Goal: Information Seeking & Learning: Learn about a topic

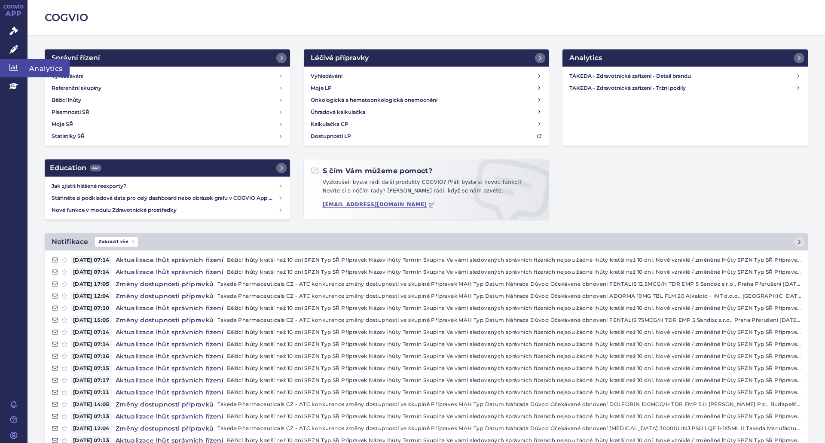
click at [15, 65] on icon at bounding box center [13, 67] width 9 height 9
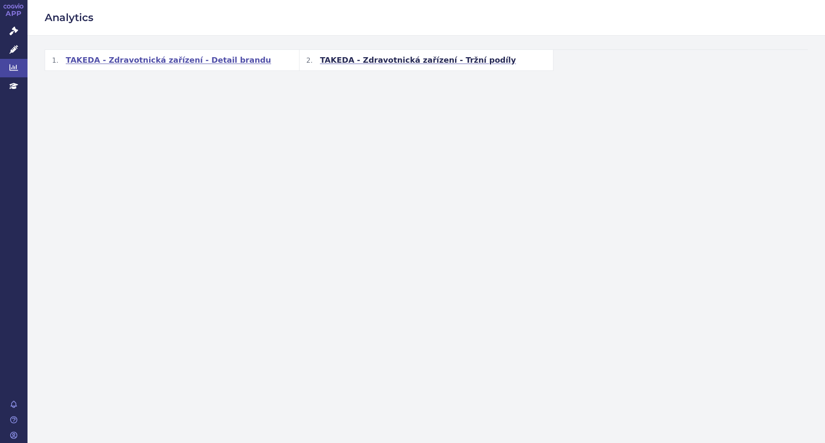
click at [192, 59] on span "TAKEDA - Zdravotnická zařízení - Detail brandu" at bounding box center [168, 60] width 205 height 10
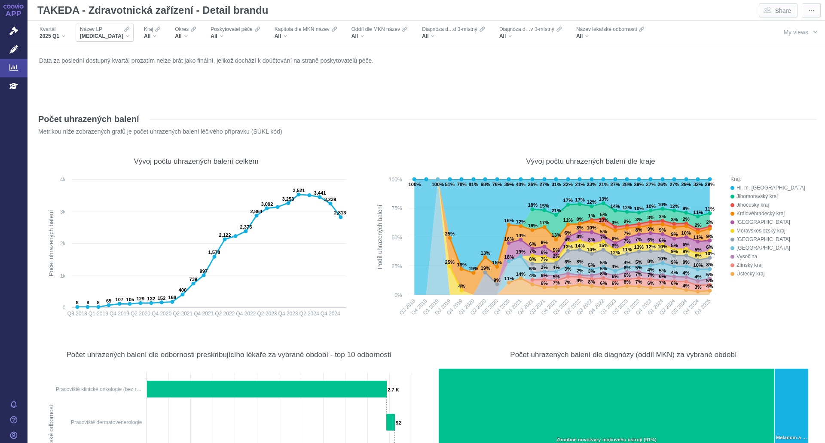
click at [105, 31] on div "Název LP" at bounding box center [104, 29] width 49 height 7
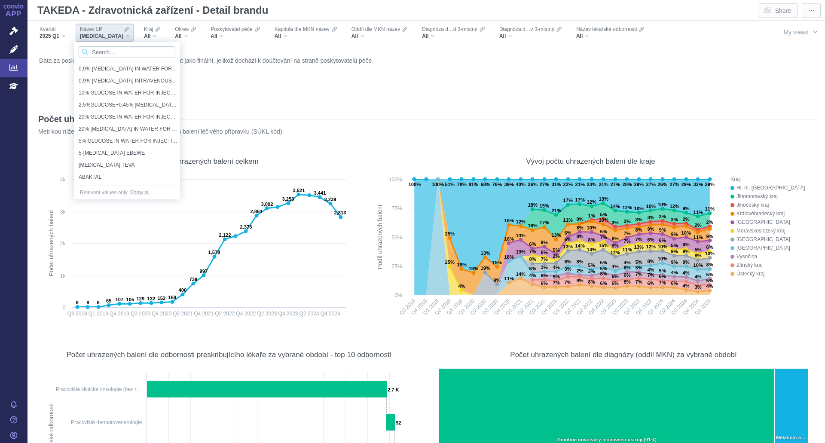
click at [100, 52] on input "Search attribute values" at bounding box center [127, 52] width 97 height 12
type input "lons"
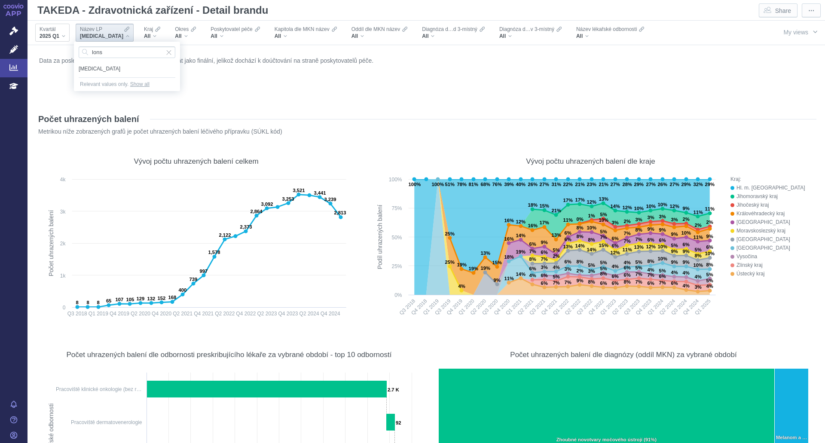
click at [95, 68] on span "LONSURF" at bounding box center [127, 68] width 97 height 9
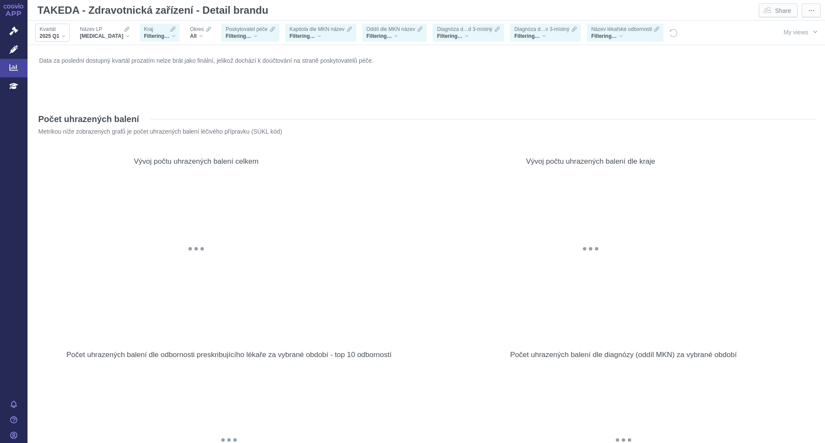
click at [65, 41] on div "Kvartál 2025 Q1" at bounding box center [52, 33] width 34 height 18
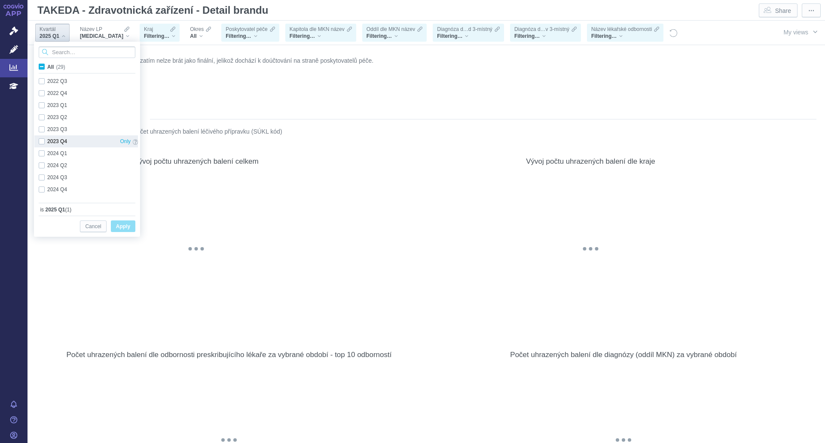
scroll to position [229, 0]
click at [44, 180] on div "2024 Q4 Only" at bounding box center [88, 180] width 108 height 12
checkbox input "true"
click at [124, 228] on span "Apply" at bounding box center [123, 226] width 14 height 11
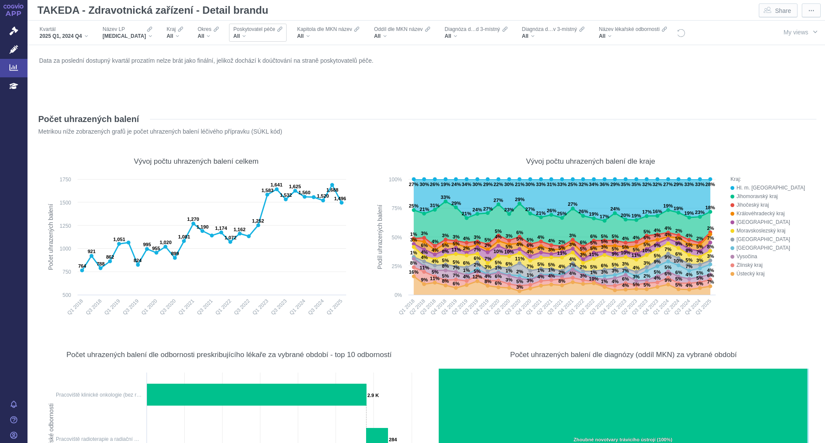
click at [233, 34] on div "All" at bounding box center [257, 36] width 49 height 7
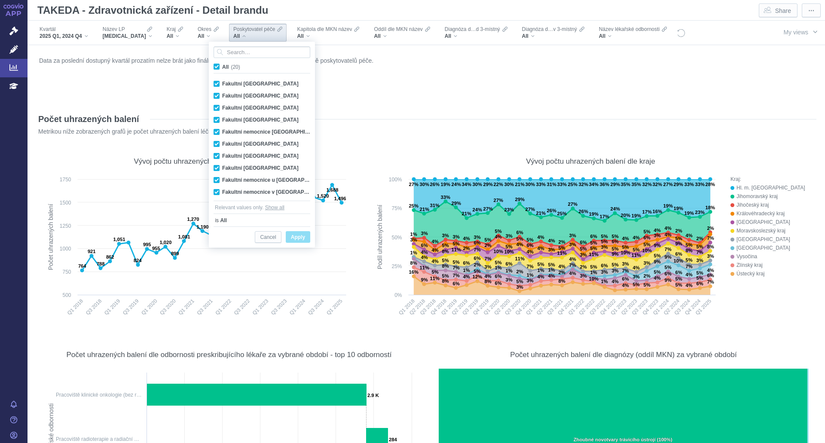
click at [222, 67] on span "All (20)" at bounding box center [231, 67] width 18 height 6
click at [222, 67] on input "All (20)" at bounding box center [225, 65] width 6 height 6
checkbox input "false"
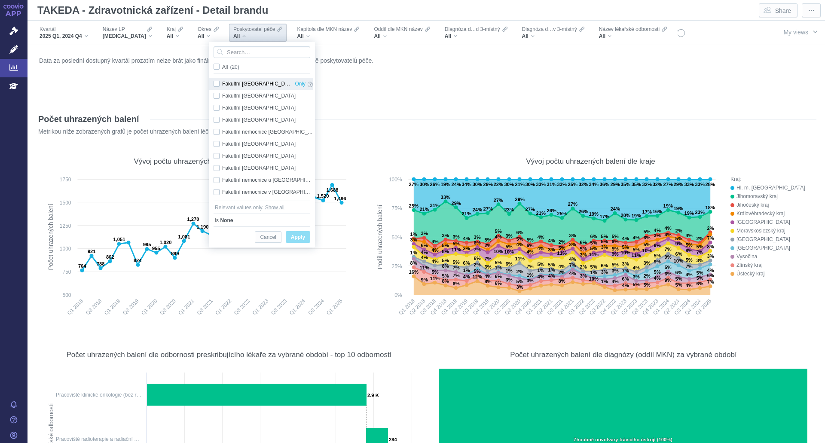
checkbox input "false"
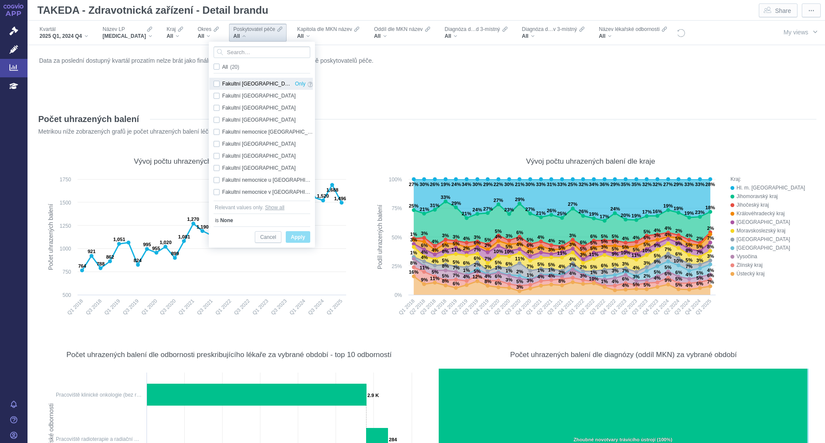
checkbox input "false"
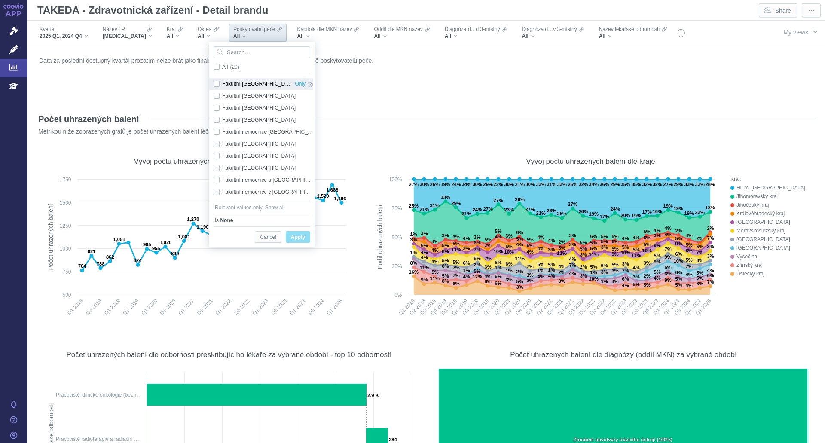
checkbox input "false"
click at [216, 85] on div "Fakultní Thomayerova nemocnice Only" at bounding box center [263, 84] width 108 height 12
checkbox input "true"
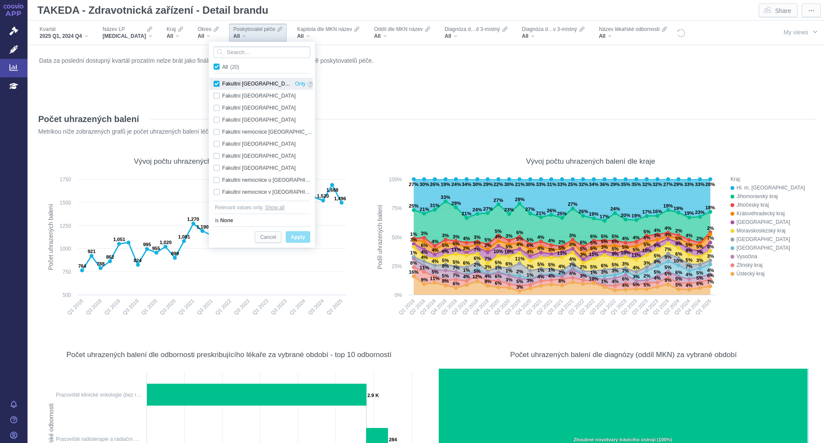
checkbox input "true"
click at [296, 239] on span "Apply" at bounding box center [298, 237] width 14 height 11
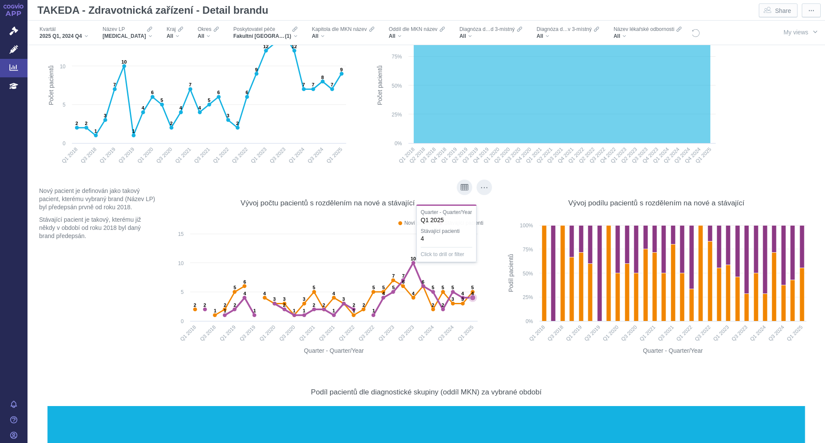
scroll to position [8572, 0]
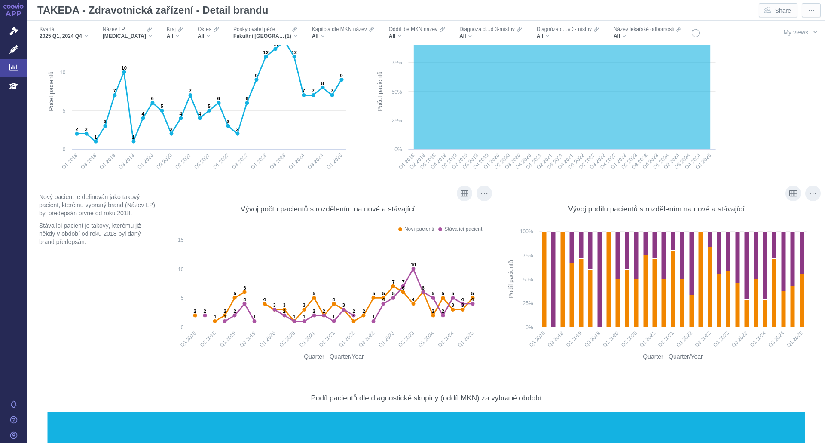
click at [496, 236] on div "Vývoj podílu pacientů s rozdělením na nové a stávající Created with Highcharts …" at bounding box center [656, 280] width 320 height 180
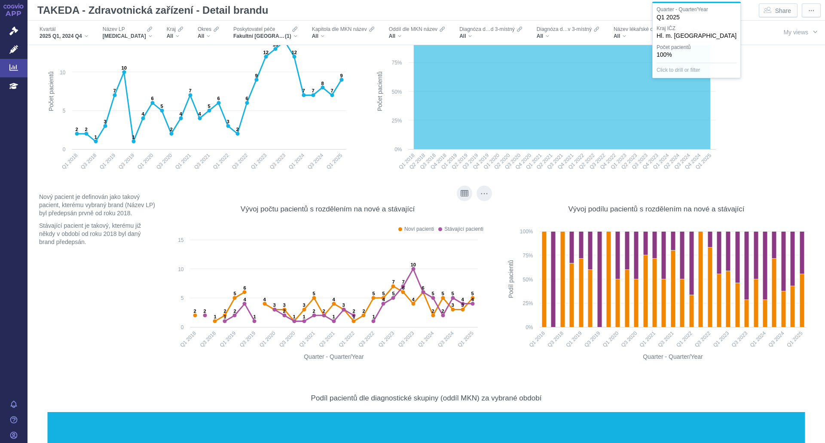
click at [740, 85] on div "Kraj IČZ: Hl. m. Praha Press Space or Enter to toggle visibility" at bounding box center [767, 103] width 90 height 148
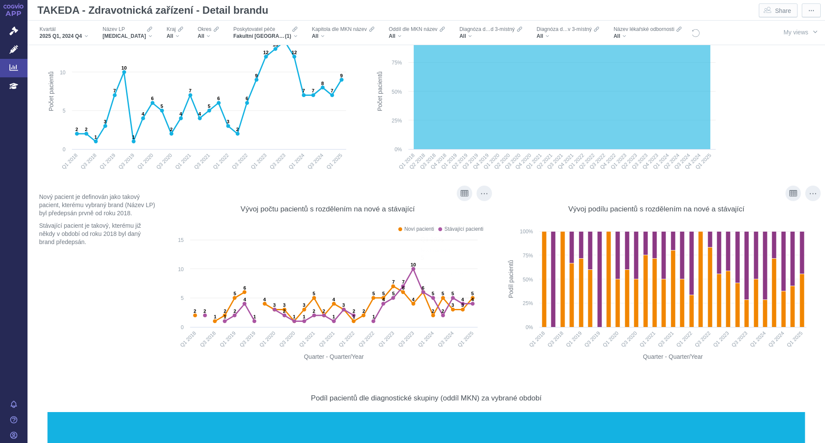
click at [496, 265] on div "Vývoj podílu pacientů s rozdělením na nové a stávající Created with Highcharts …" at bounding box center [656, 280] width 320 height 180
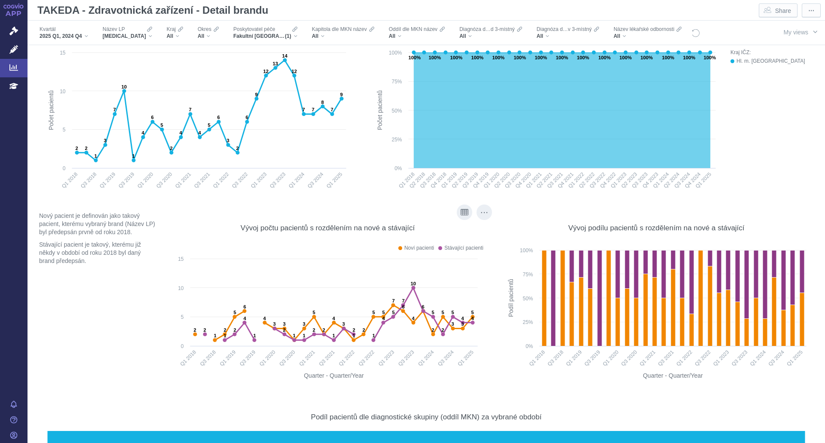
scroll to position [8521, 0]
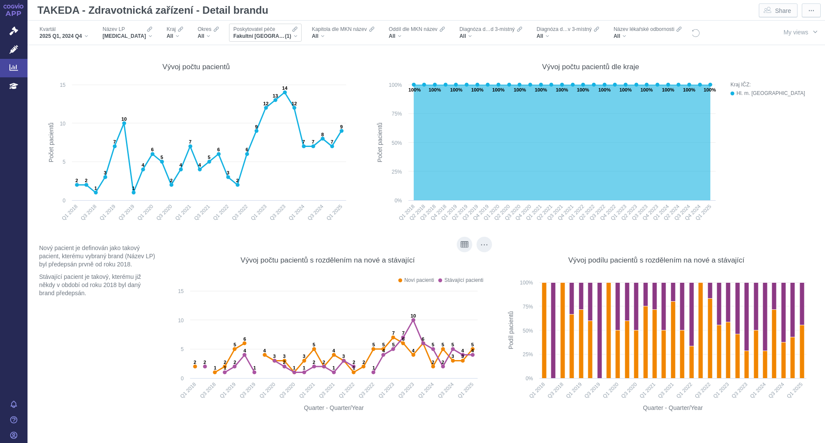
click at [265, 36] on span "Fakultní Thomayerova nemocnice" at bounding box center [259, 36] width 52 height 7
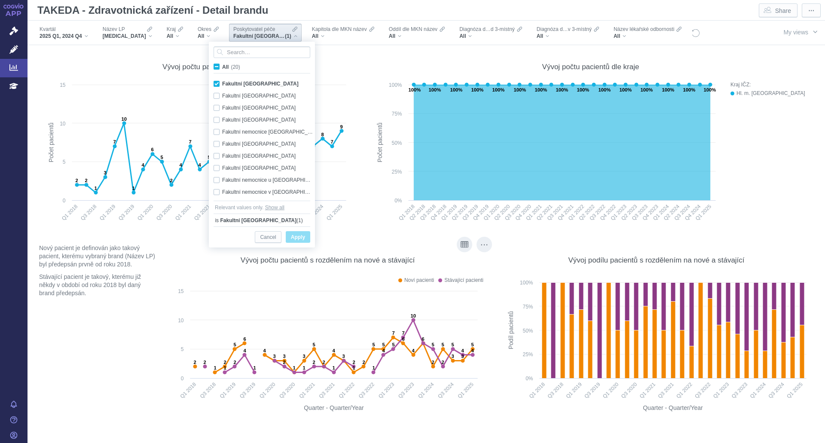
click at [222, 67] on span "All (20)" at bounding box center [231, 67] width 18 height 6
click at [222, 67] on input "All (20)" at bounding box center [225, 65] width 6 height 6
checkbox input "true"
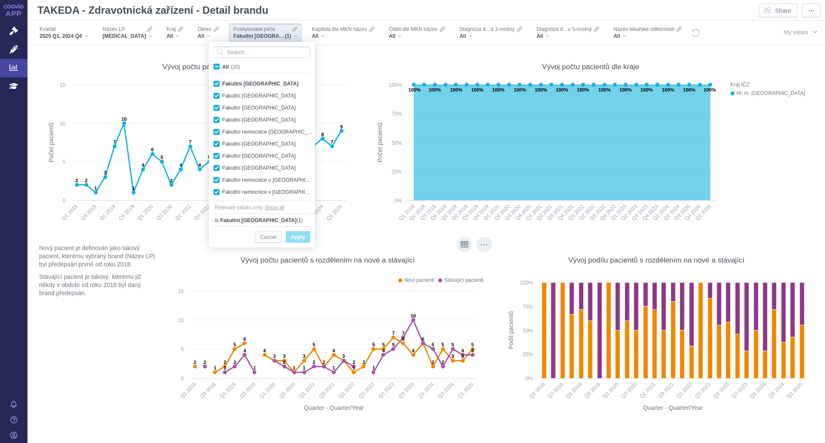
checkbox input "true"
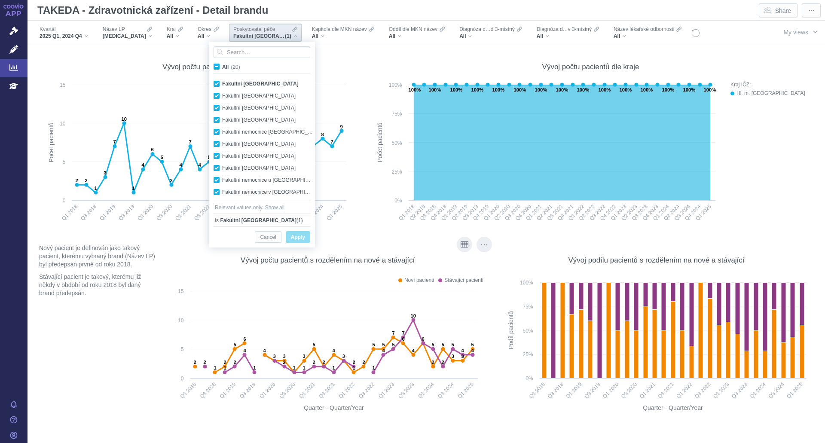
checkbox input "true"
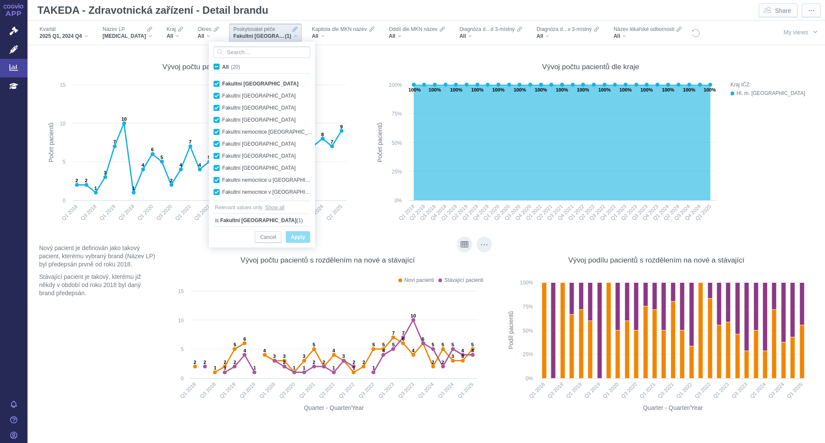
checkbox input "true"
click at [300, 241] on span "Apply" at bounding box center [298, 237] width 14 height 11
click at [307, 236] on figure "Vývoj počtu pacientů Created with Highcharts 12.2.0 Počet pacientů 2 2 1 3 7 10…" at bounding box center [196, 142] width 320 height 189
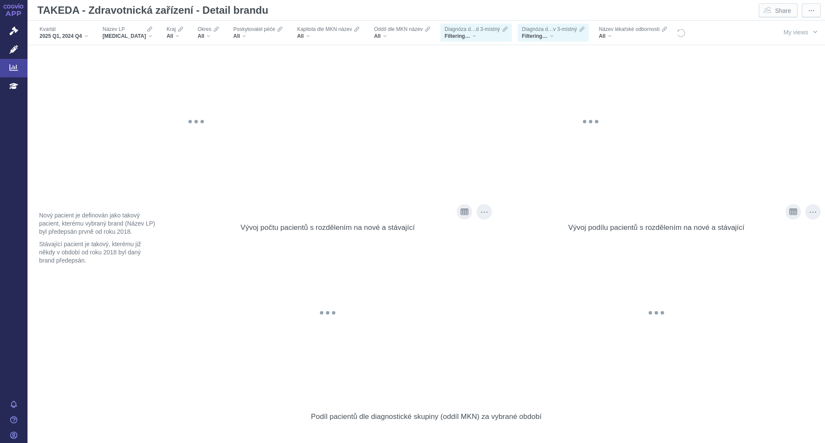
scroll to position [8556, 0]
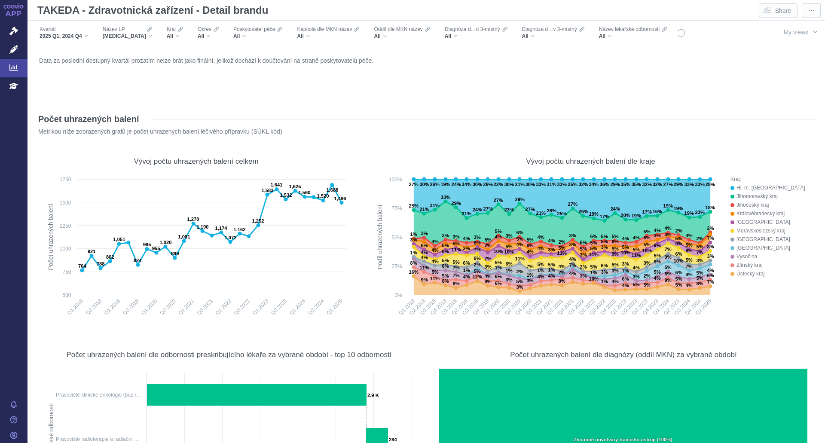
scroll to position [8621, 0]
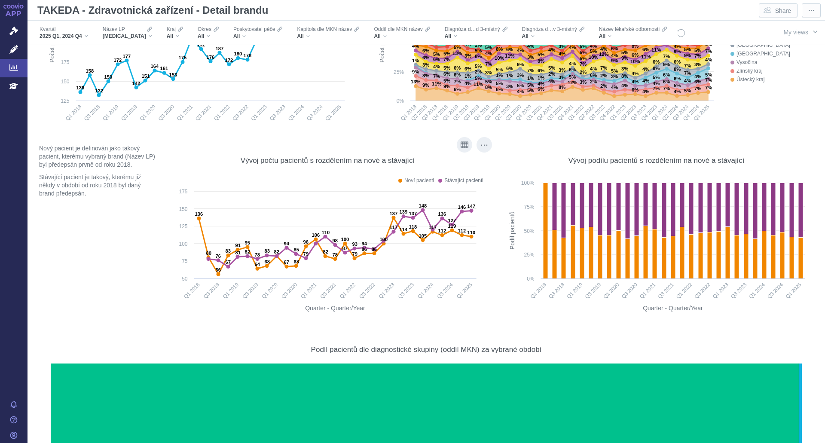
click at [481, 207] on div "Vývoj počtu pacientů s rozdělením na nové a stávající Noví pacienti Stávající p…" at bounding box center [328, 231] width 320 height 180
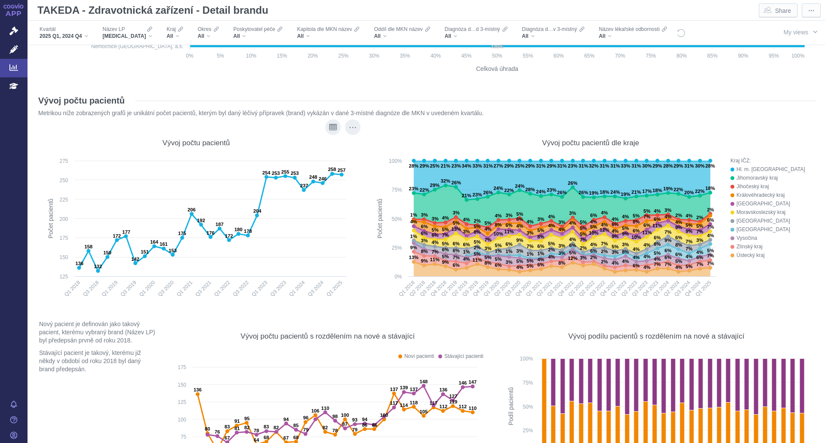
scroll to position [8483, 0]
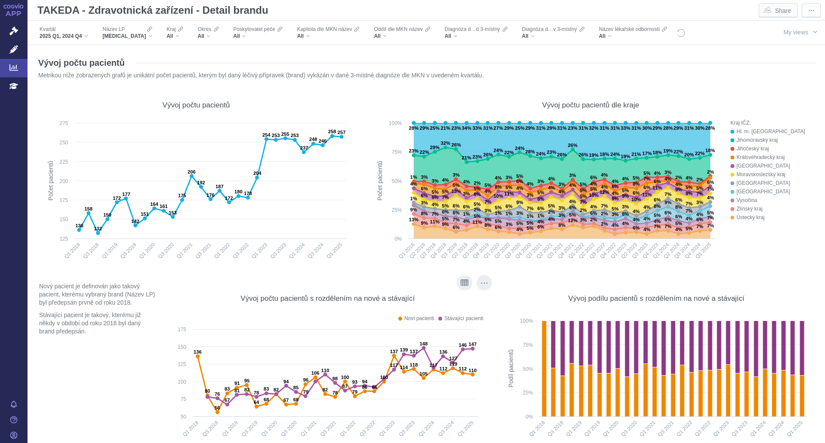
click at [467, 279] on div "Show as table" at bounding box center [464, 282] width 15 height 15
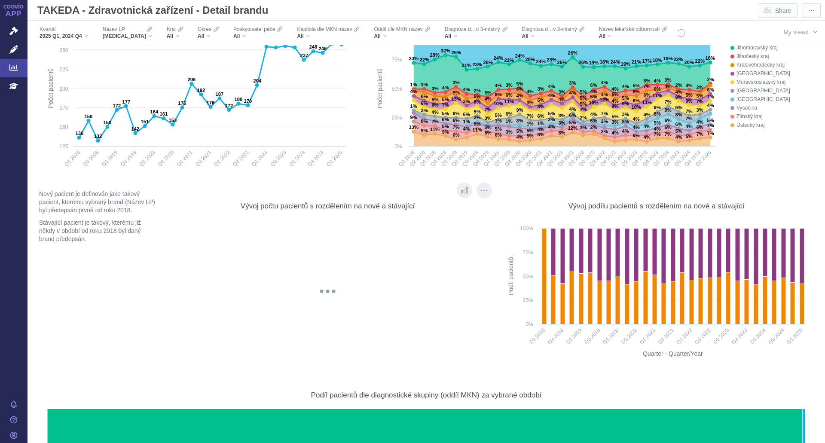
scroll to position [8575, 0]
click at [486, 308] on section "Vývoj počtu pacientů Metrikou níže zobrazených grafů je unikátní počet pacientů…" at bounding box center [426, 335] width 780 height 759
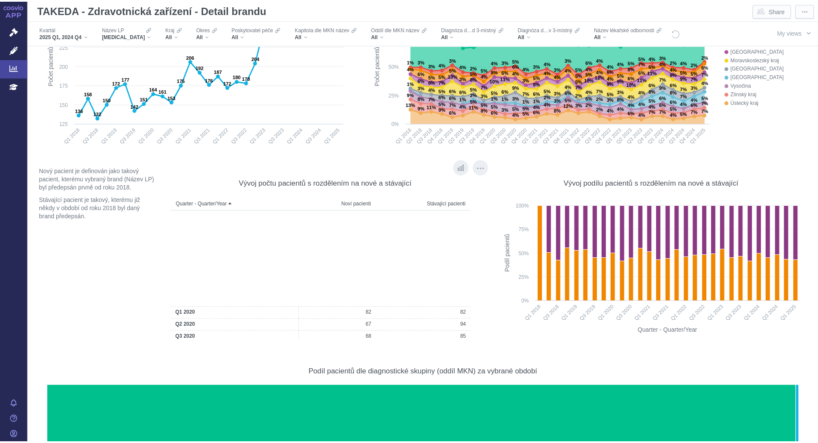
scroll to position [219, 0]
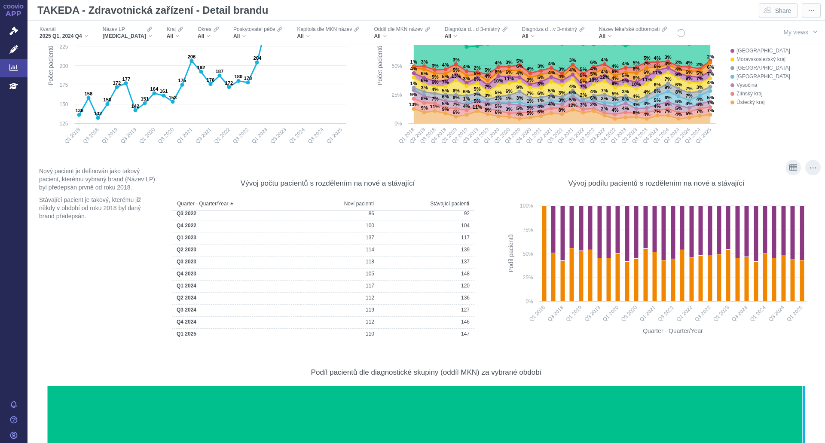
click at [500, 332] on icon "Created with Highcharts 12.2.0 Quarter - Quarter/Year Podíl pacientů 49.4% 57.6…" at bounding box center [655, 268] width 311 height 143
click at [234, 33] on div "All" at bounding box center [257, 36] width 49 height 7
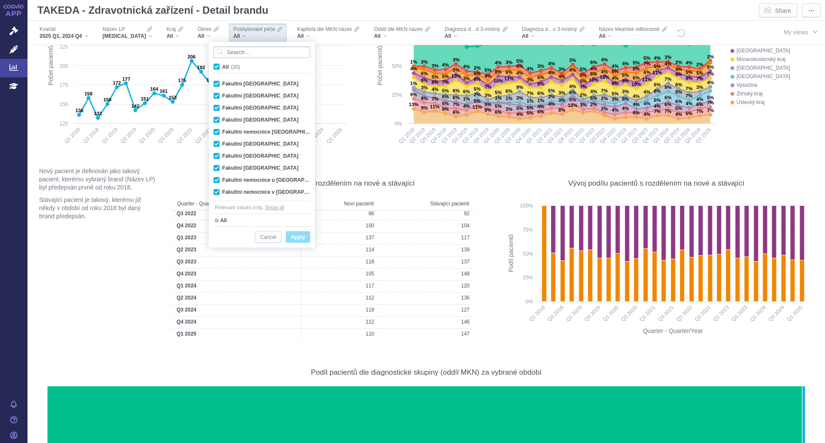
click at [253, 51] on input "Search attribute values" at bounding box center [261, 52] width 97 height 12
click at [222, 67] on span "All (20)" at bounding box center [231, 67] width 18 height 6
click at [222, 67] on input "All (20)" at bounding box center [225, 65] width 6 height 6
checkbox input "false"
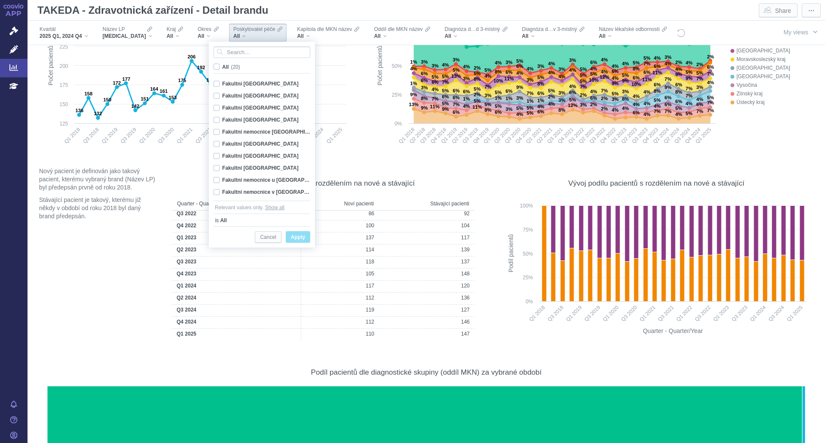
checkbox input "false"
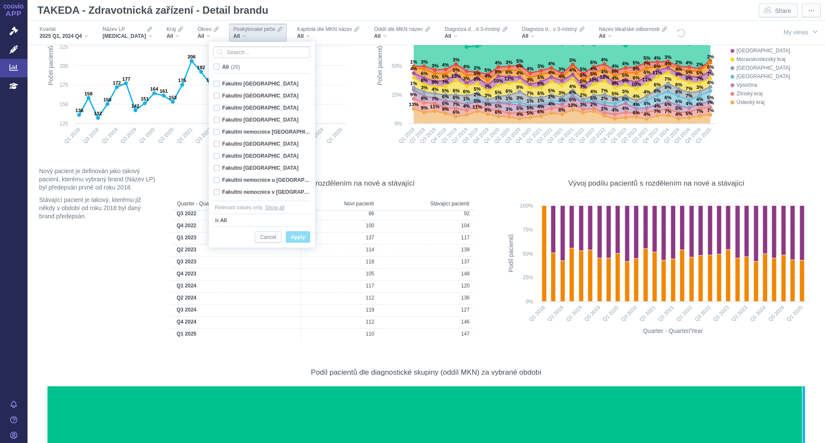
checkbox input "false"
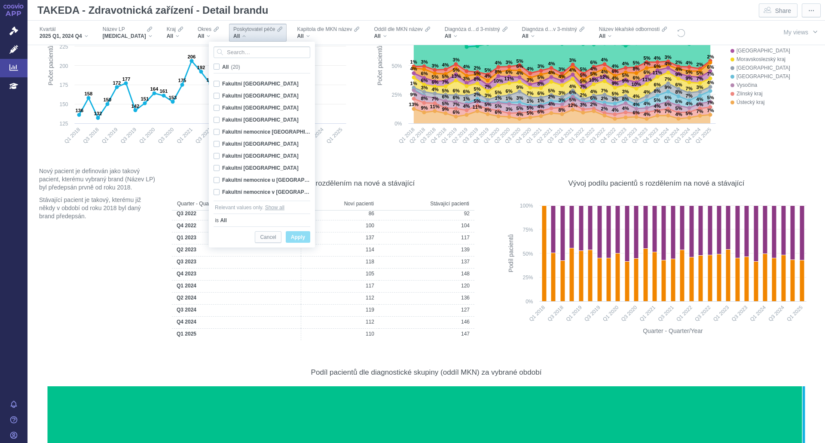
checkbox input "false"
click at [242, 53] on input "Search attribute values" at bounding box center [261, 52] width 97 height 12
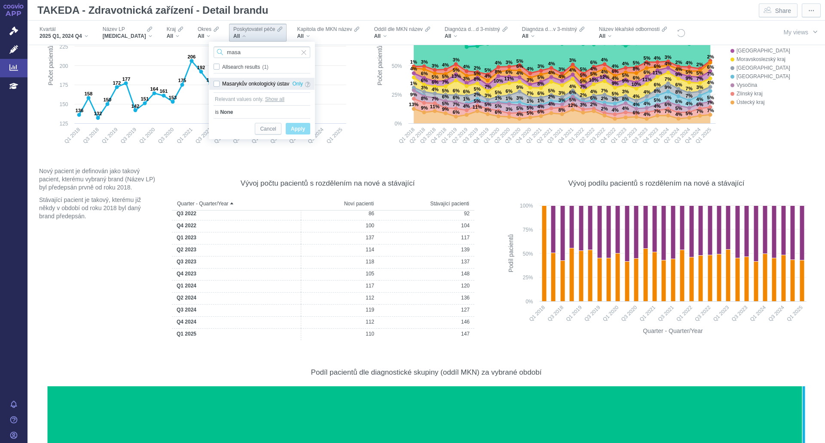
type input "masa"
click at [214, 82] on div "Masarykův onkologický ústav Only" at bounding box center [261, 84] width 105 height 12
checkbox input "true"
click at [294, 127] on span "Apply" at bounding box center [298, 129] width 14 height 11
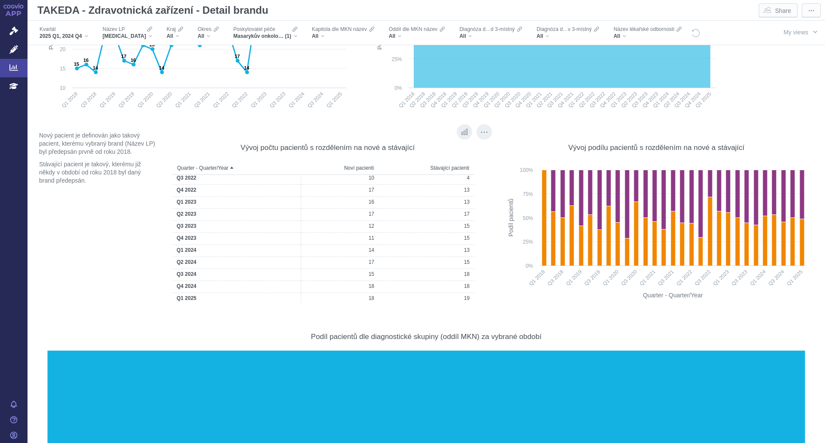
scroll to position [8633, 0]
